Goal: Find contact information: Find contact information

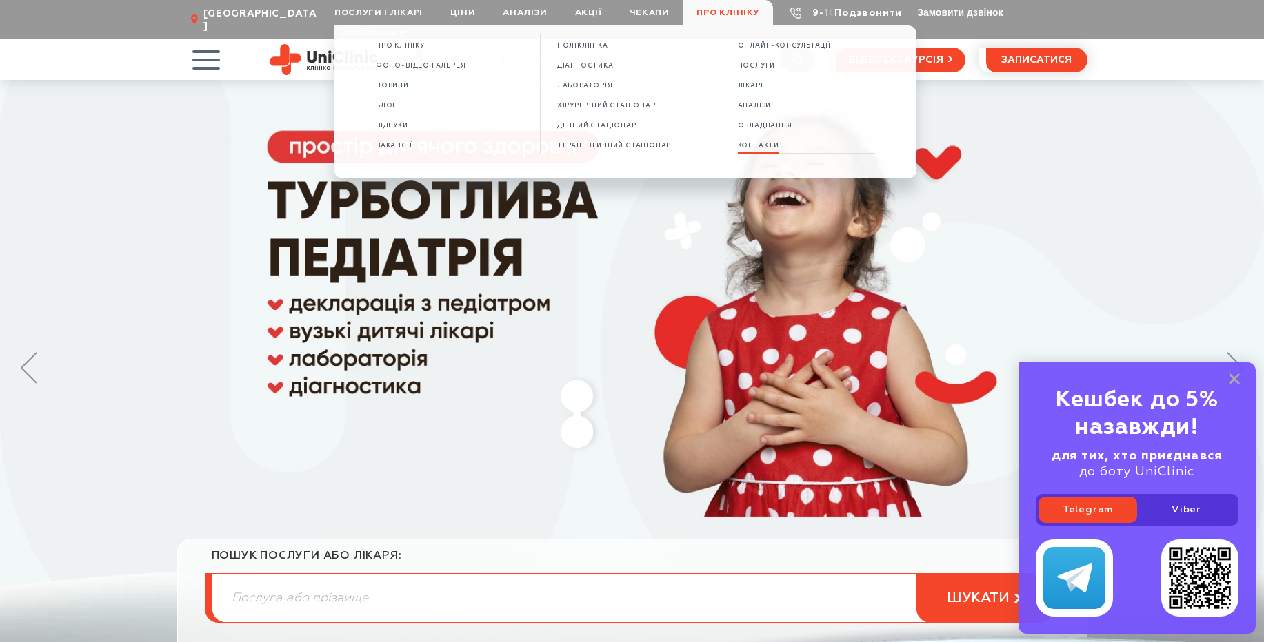
click at [755, 148] on span "КОНТАКТИ" at bounding box center [758, 146] width 41 height 8
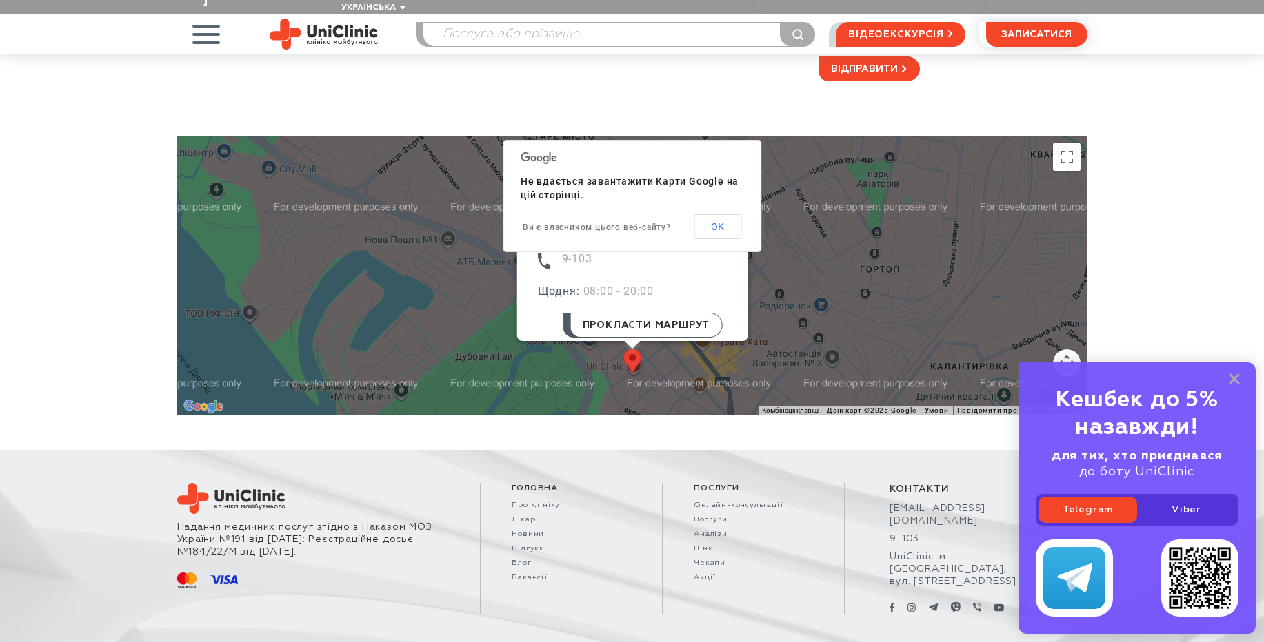
scroll to position [406, 0]
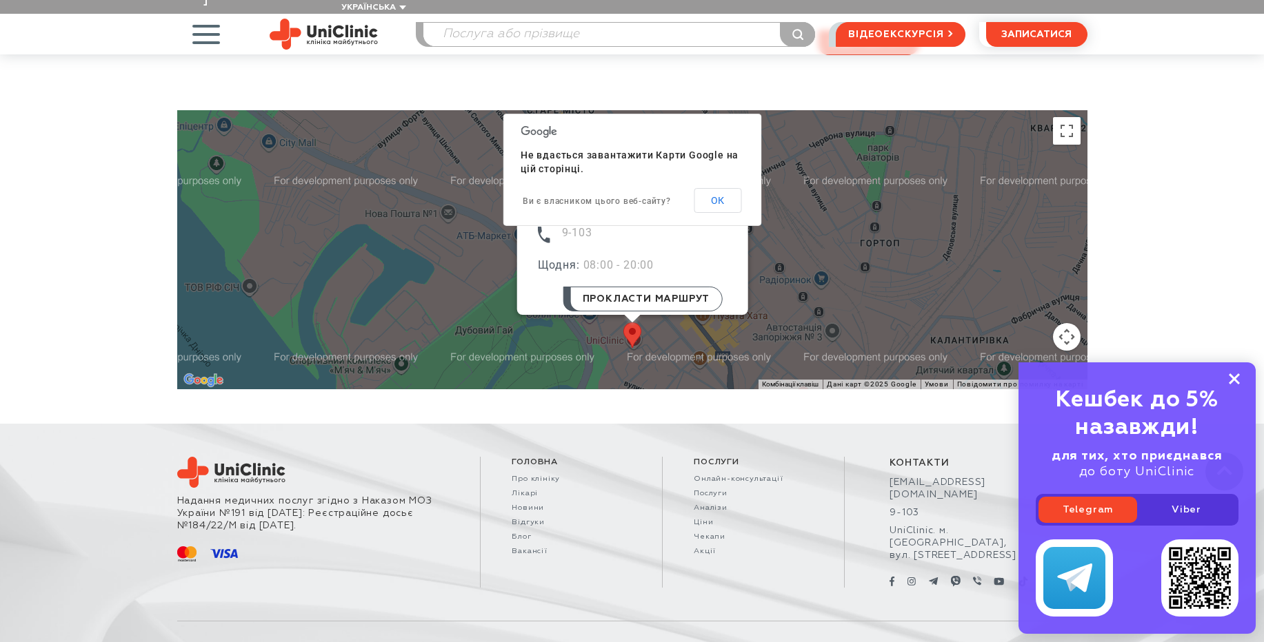
click at [1236, 382] on rect at bounding box center [1233, 379] width 11 height 11
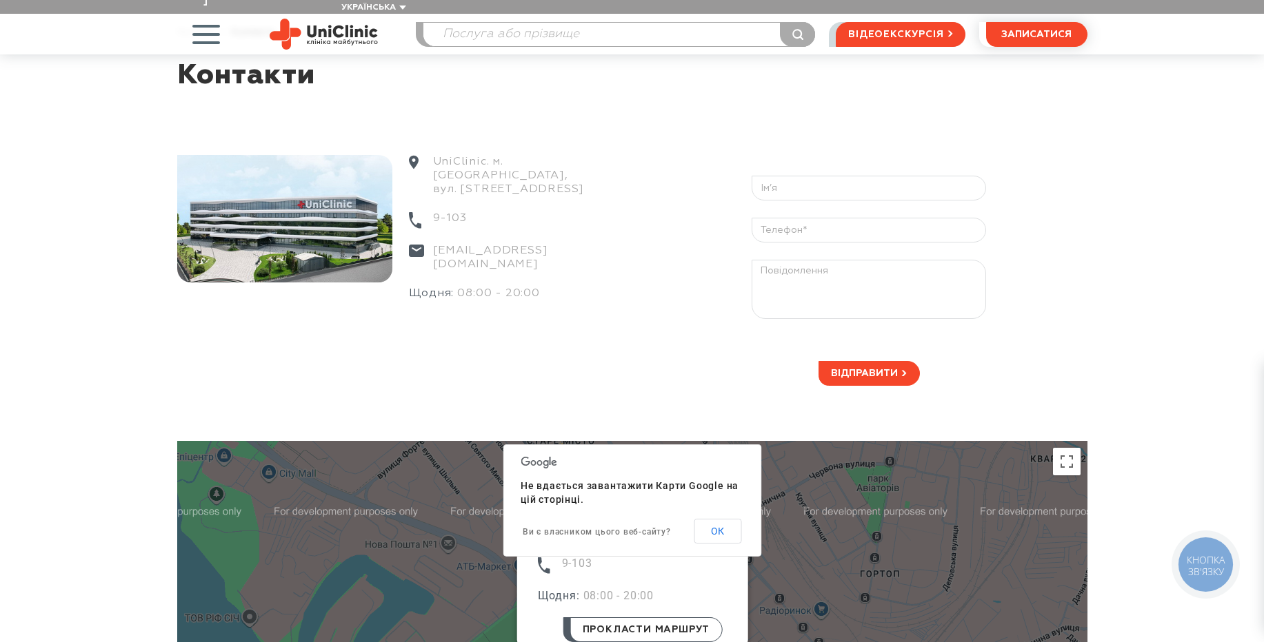
scroll to position [0, 0]
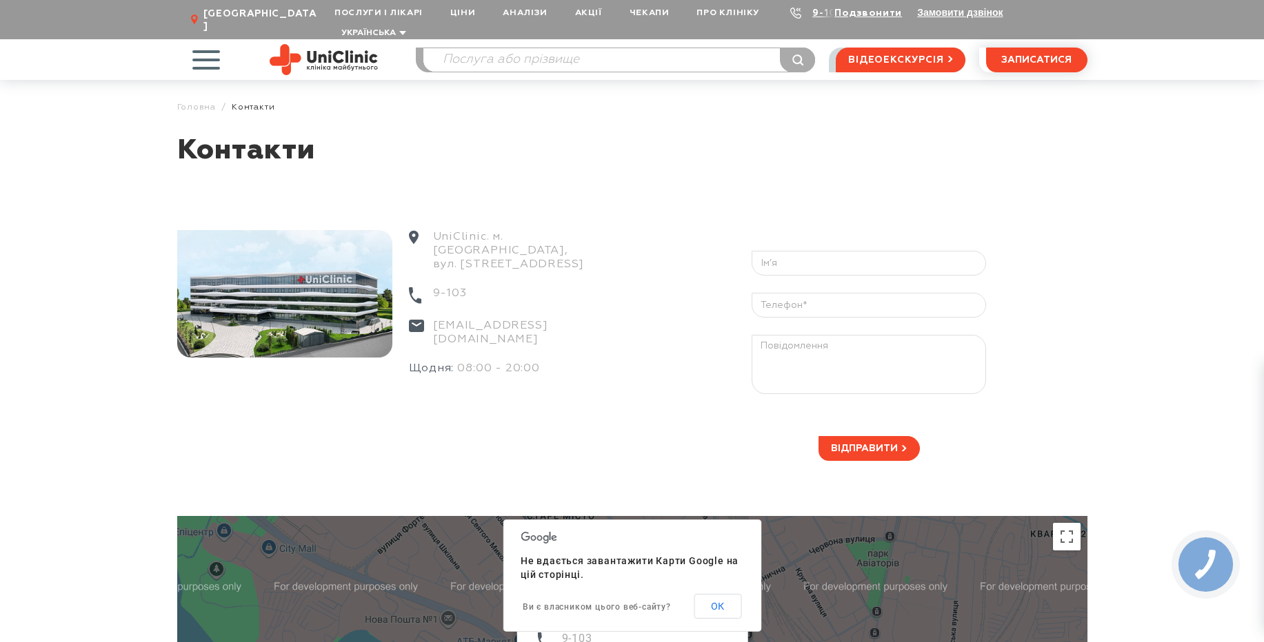
click at [214, 43] on span "button" at bounding box center [205, 59] width 57 height 57
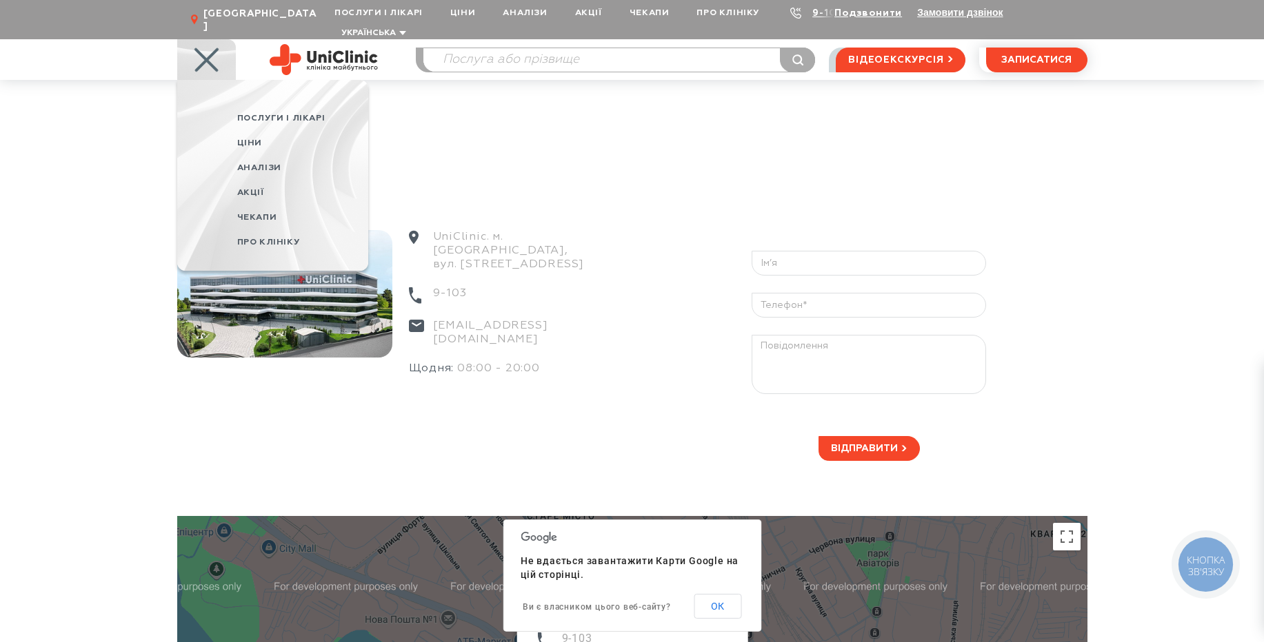
click at [56, 182] on article "Контакти UniClinic. м. Запоріжжя, вул. Покровська, 8 9-103 info@uniclinic.ua Що…" at bounding box center [632, 482] width 1264 height 696
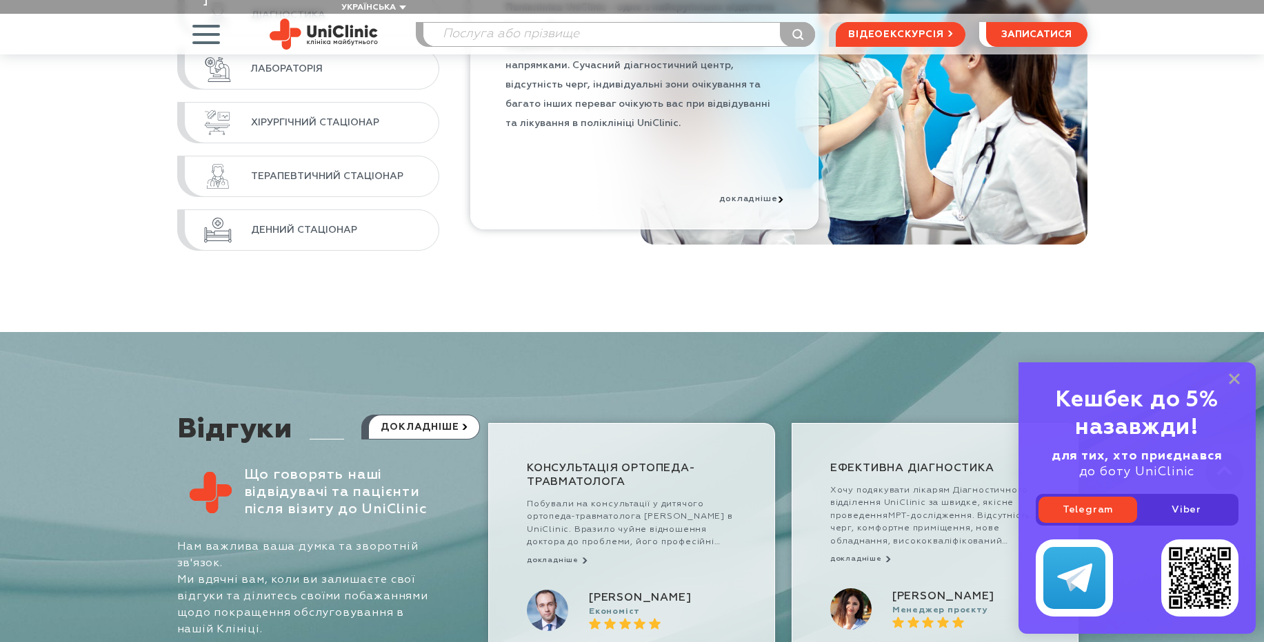
scroll to position [7343, 0]
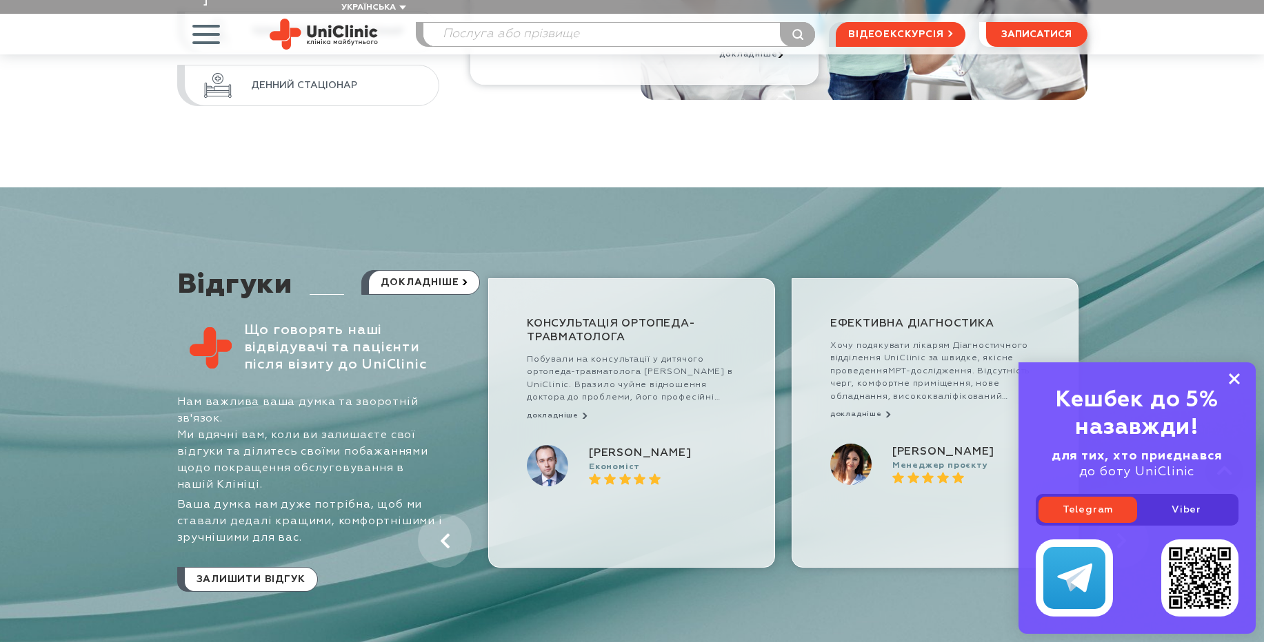
click at [1235, 383] on icon at bounding box center [1233, 380] width 11 height 12
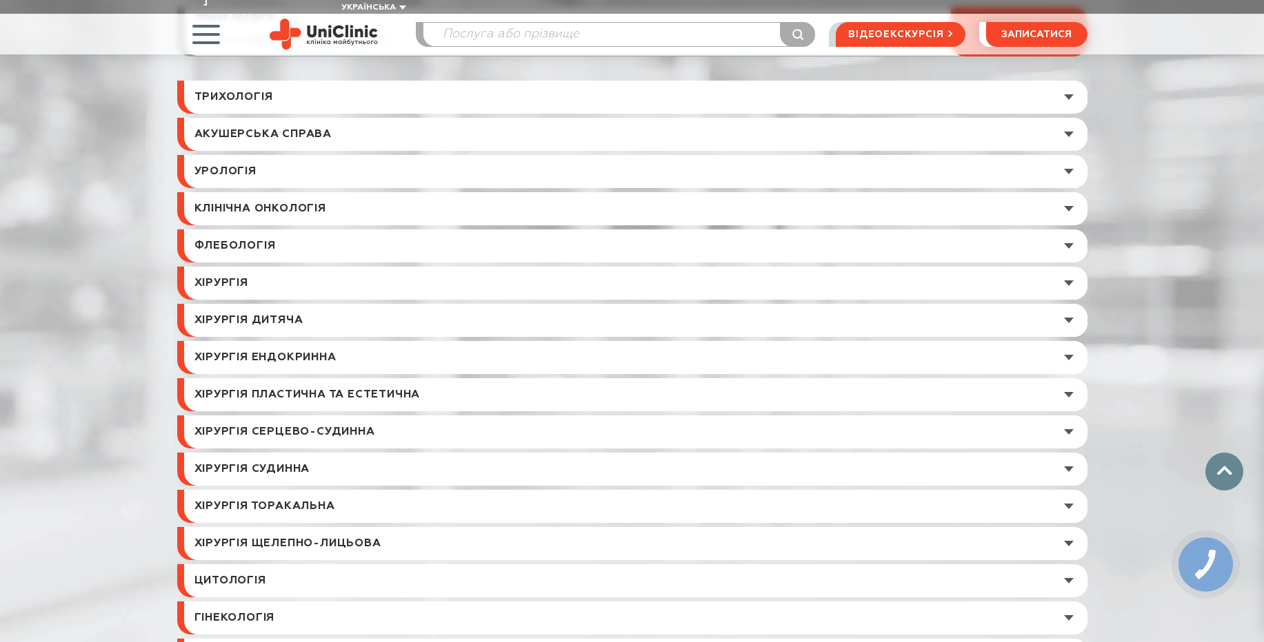
scroll to position [4531, 0]
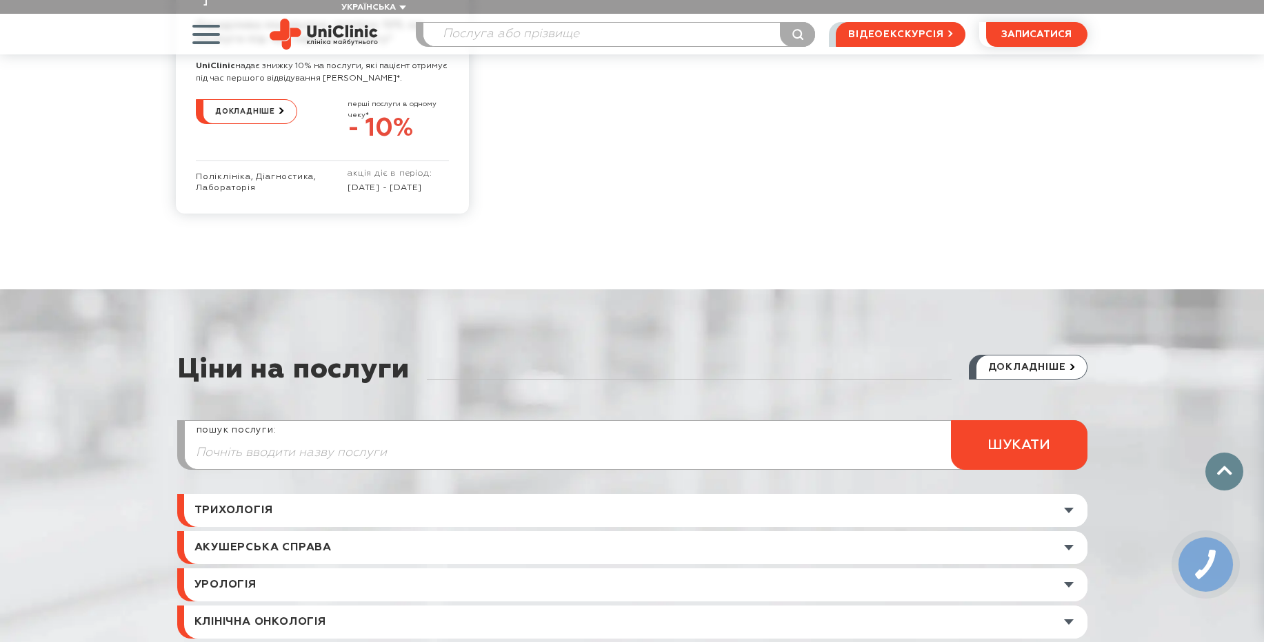
click at [210, 19] on span "button" at bounding box center [205, 34] width 57 height 57
